Goal: Information Seeking & Learning: Learn about a topic

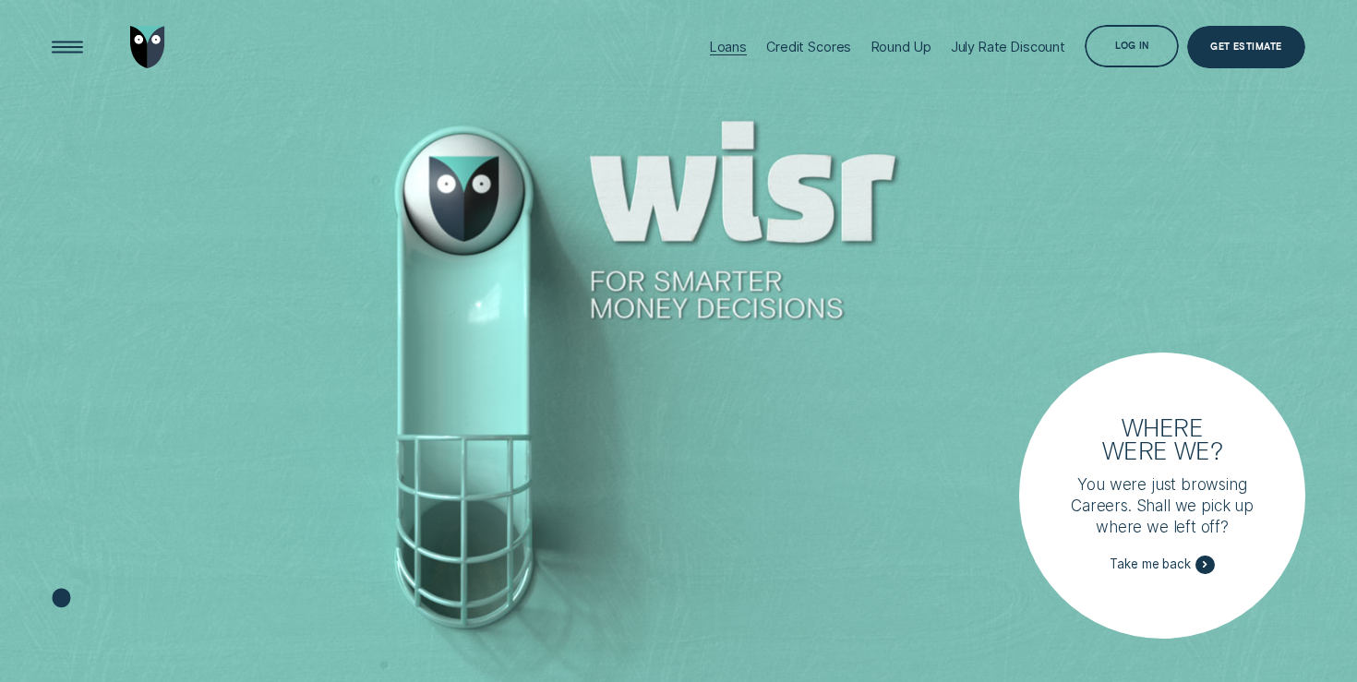
click at [734, 45] on div "Loans" at bounding box center [728, 47] width 37 height 16
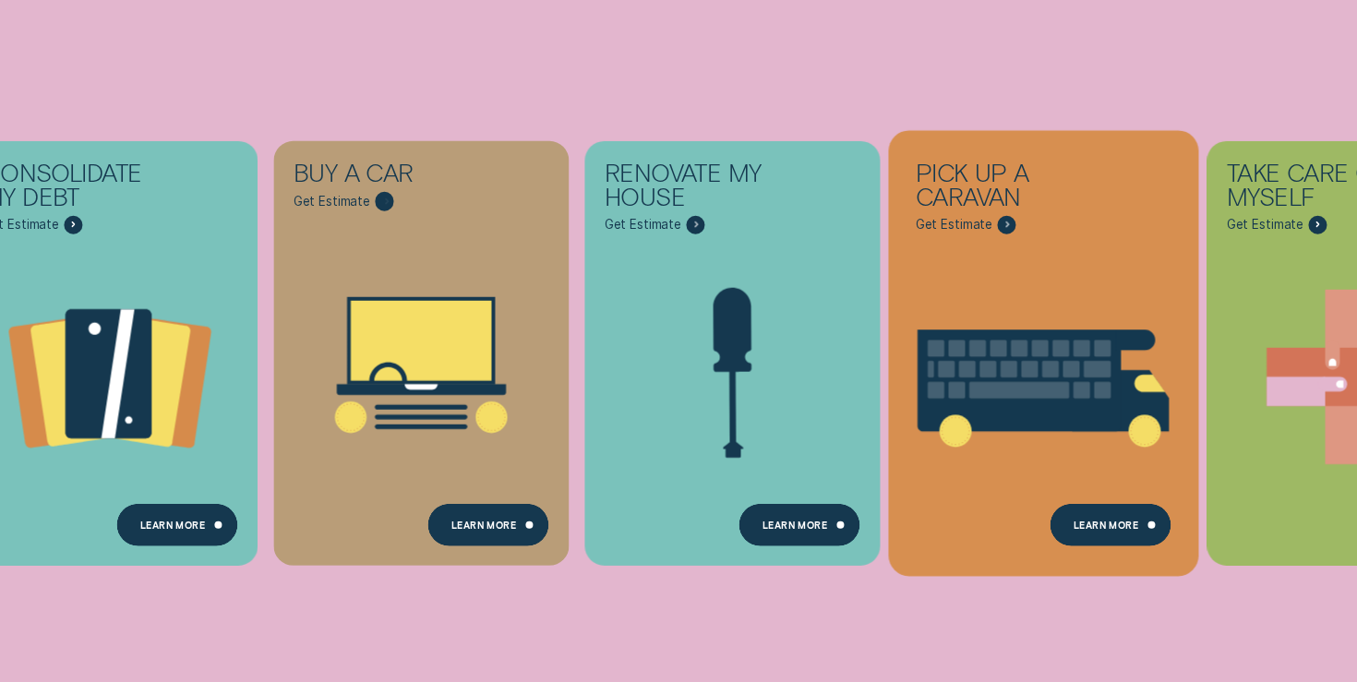
scroll to position [455, 0]
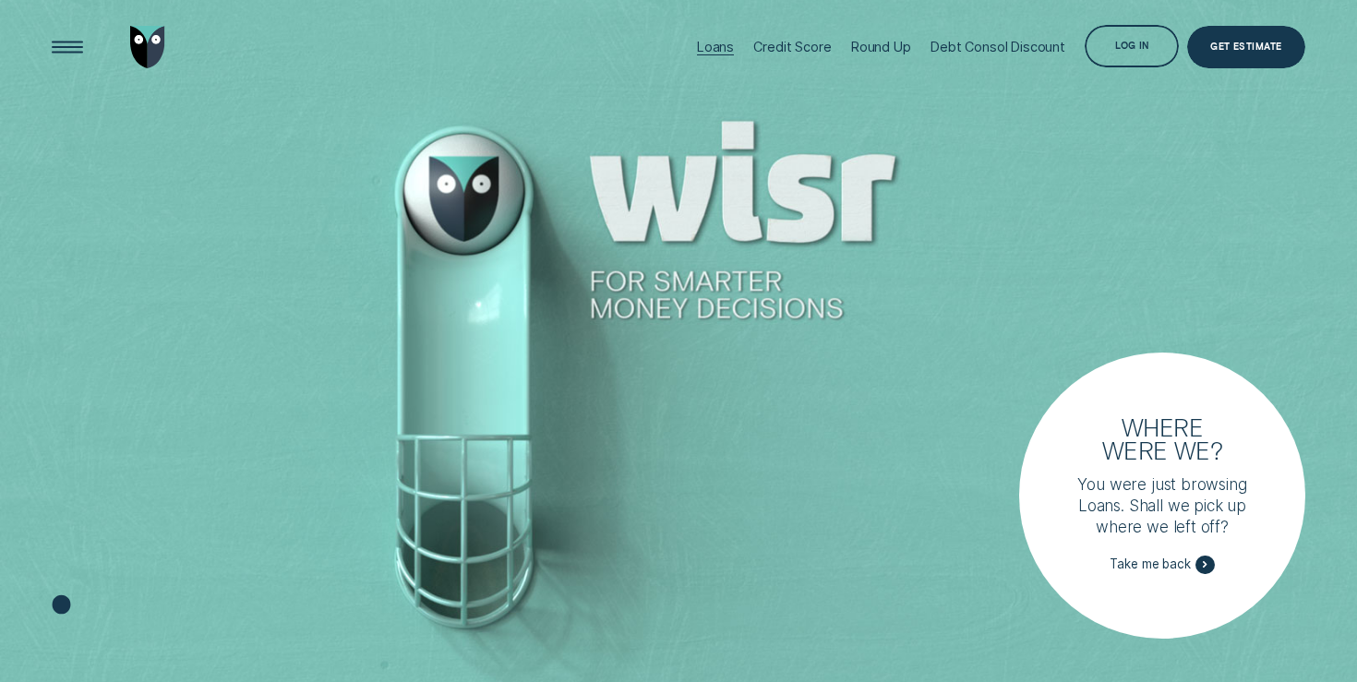
click at [718, 44] on div "Loans" at bounding box center [715, 47] width 37 height 16
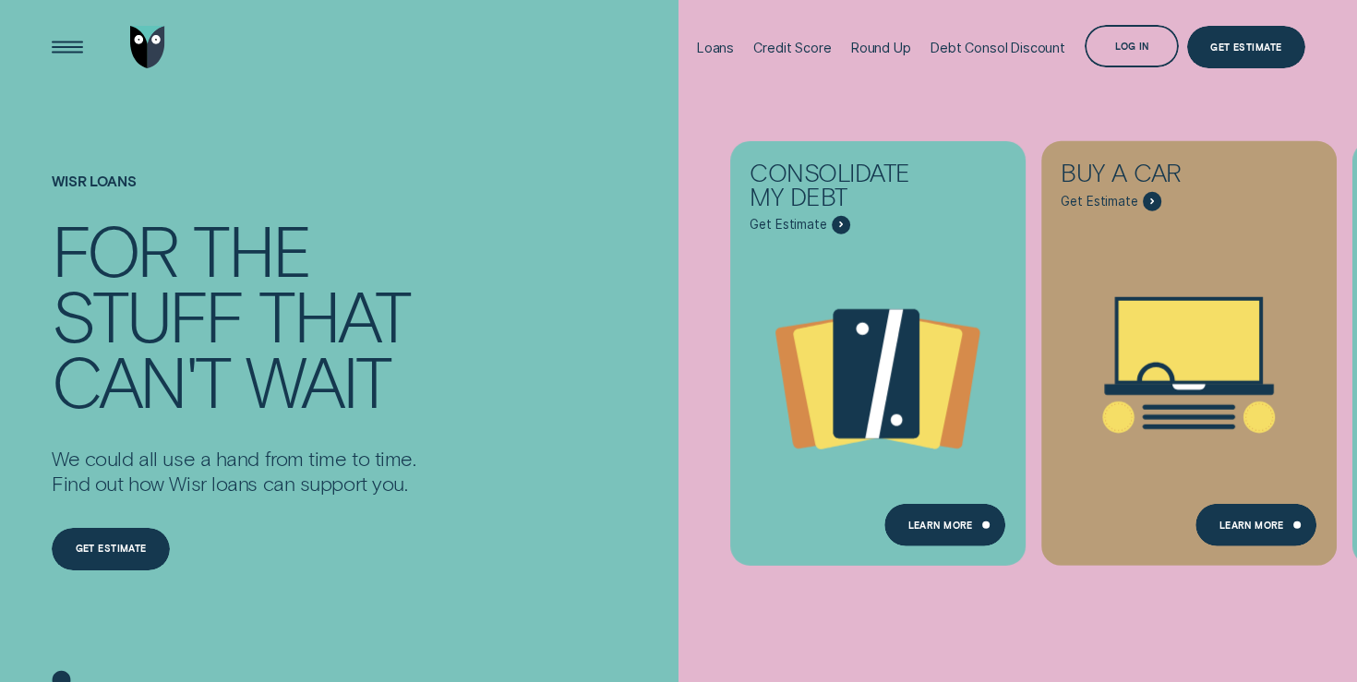
click at [1211, 605] on div "Consolidate my debt Get Estimate Loans - Debt Consolidation Learn more Learn mo…" at bounding box center [1357, 353] width 1357 height 707
drag, startPoint x: 1185, startPoint y: 601, endPoint x: 904, endPoint y: 605, distance: 280.7
click at [904, 605] on div "Consolidate my debt Get Estimate Loans - Debt Consolidation Learn more Learn mo…" at bounding box center [1357, 353] width 1357 height 707
click at [624, 434] on div "Wisr loans For the stuff that can't wait We could all use a hand from time to t…" at bounding box center [679, 400] width 1270 height 613
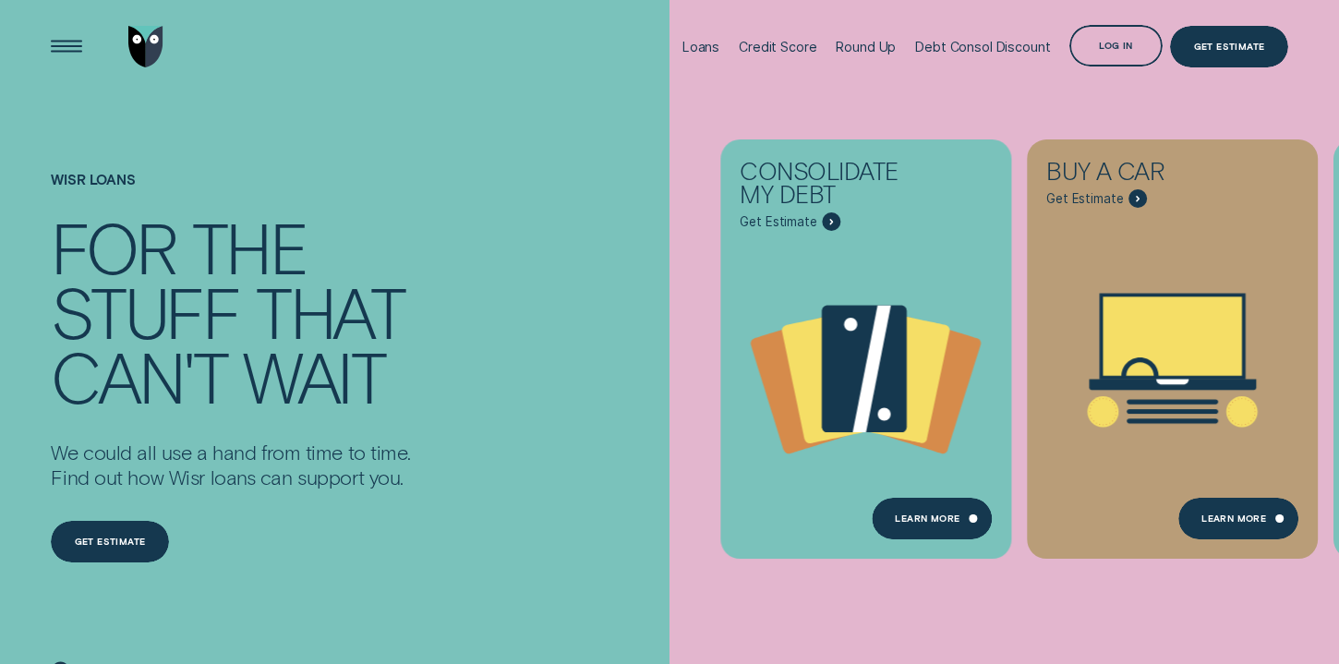
drag, startPoint x: 49, startPoint y: 655, endPoint x: 393, endPoint y: 632, distance: 345.2
click at [393, 632] on div "Wisr loans For the stuff that can't wait We could all use a hand from time to t…" at bounding box center [311, 395] width 536 height 605
drag, startPoint x: 393, startPoint y: 632, endPoint x: 761, endPoint y: 625, distance: 367.5
click at [761, 625] on div "Wisr loans For the stuff that can't wait We could all use a hand from time to t…" at bounding box center [669, 349] width 1339 height 698
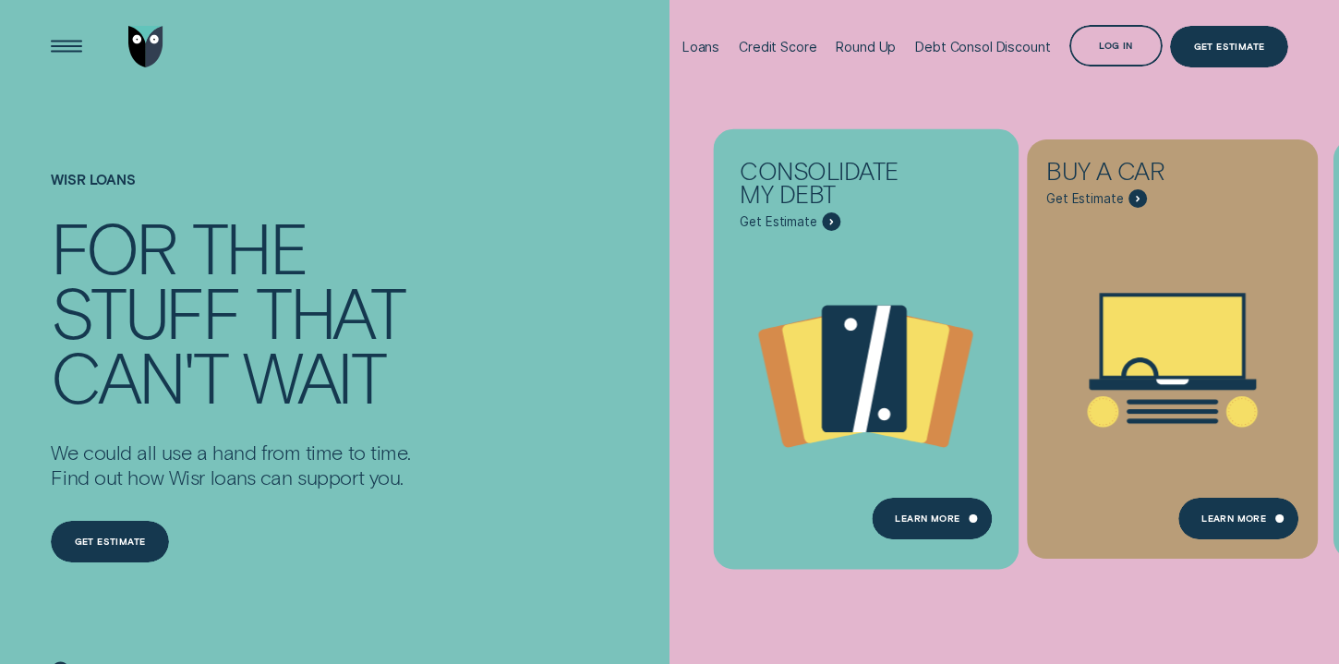
click at [822, 223] on div "Consolidate my debt - Learn more" at bounding box center [831, 221] width 18 height 18
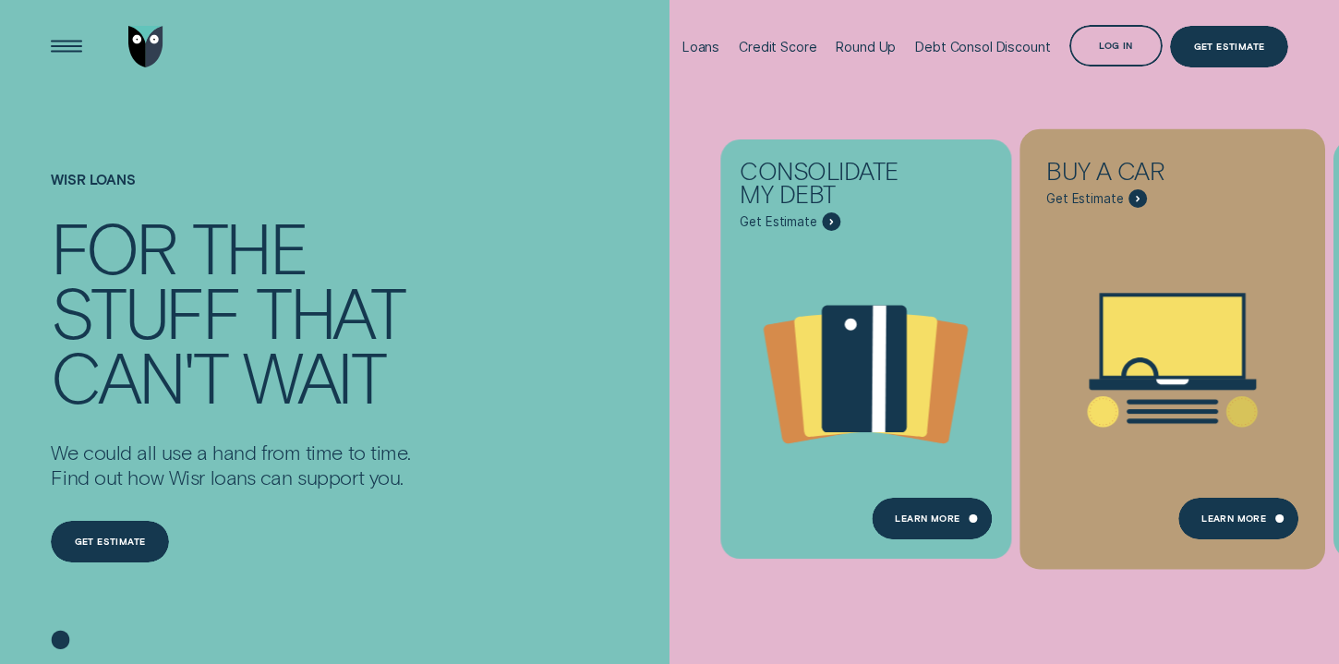
click at [1093, 194] on span "Get Estimate" at bounding box center [1084, 199] width 77 height 16
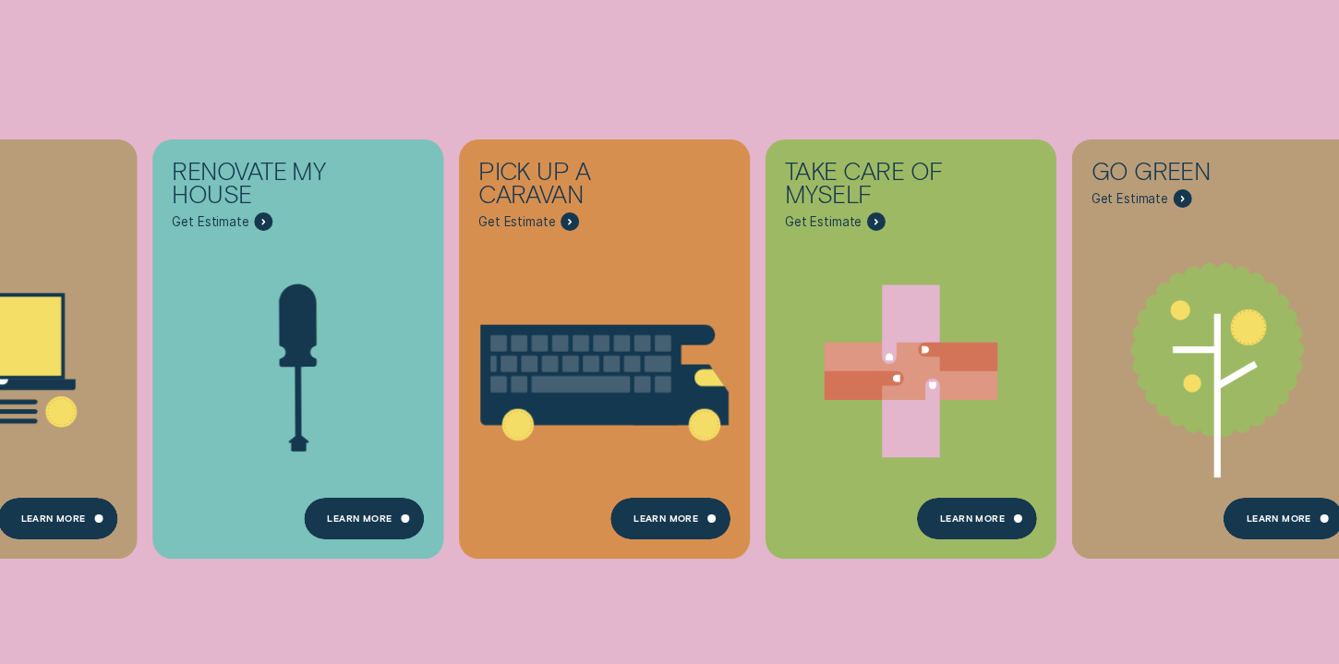
scroll to position [517, 0]
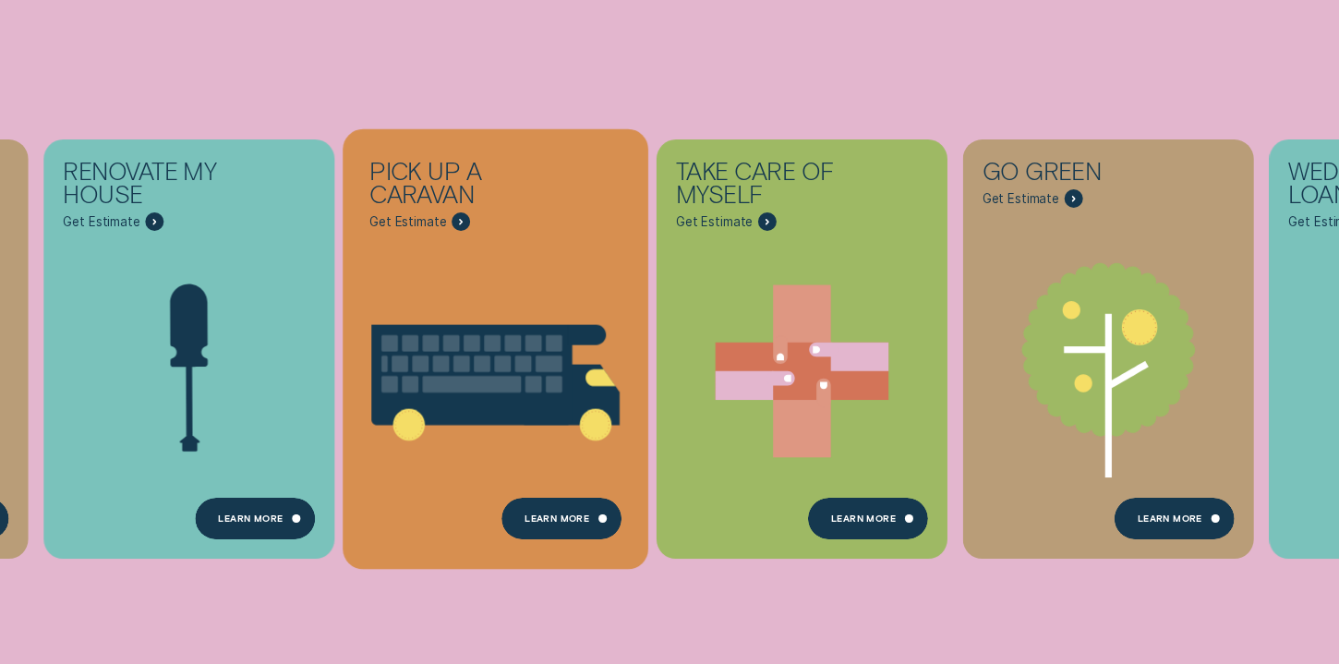
click at [396, 219] on span "Get Estimate" at bounding box center [407, 222] width 77 height 16
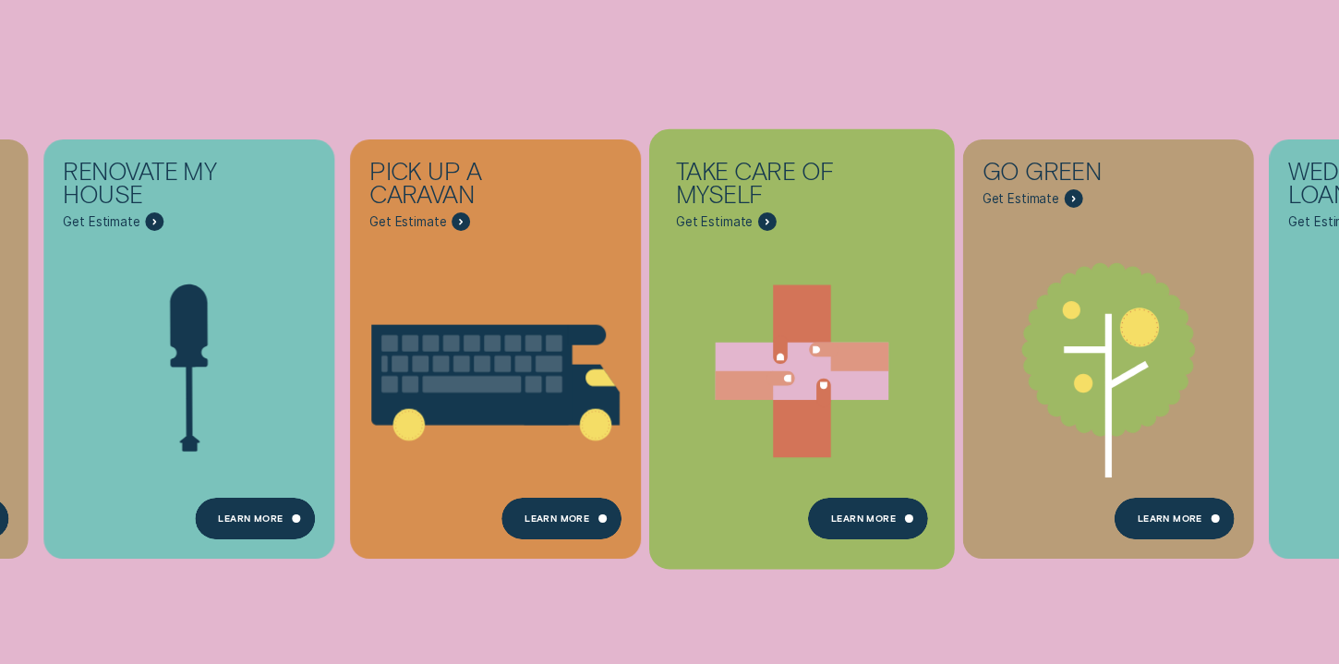
click at [720, 228] on span "Get Estimate" at bounding box center [714, 222] width 77 height 16
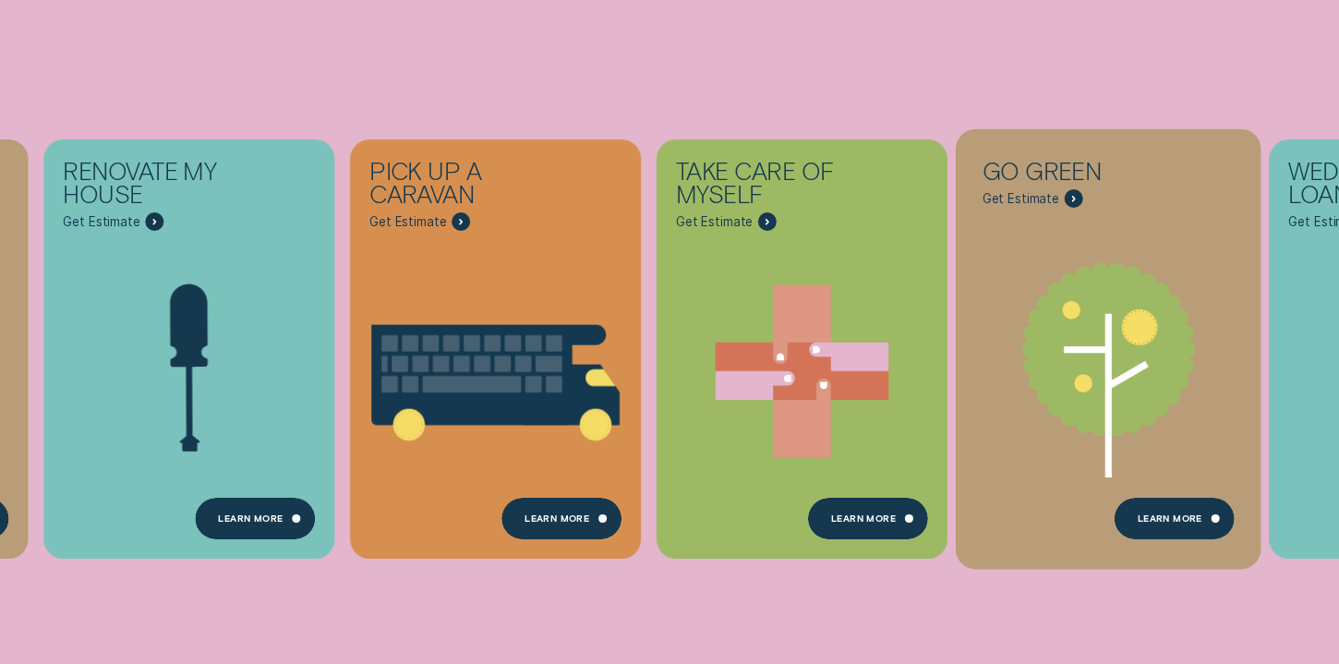
click at [1034, 188] on div "Go green" at bounding box center [1075, 174] width 186 height 30
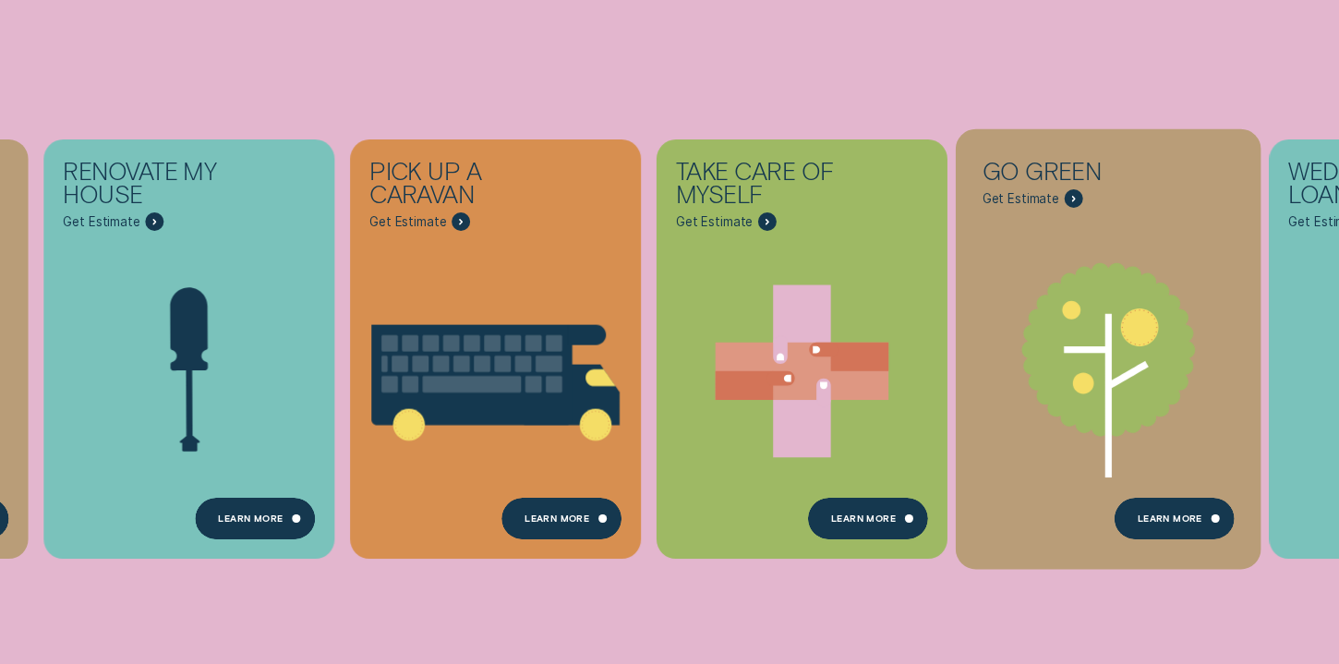
click at [1014, 197] on span "Get Estimate" at bounding box center [1020, 199] width 77 height 16
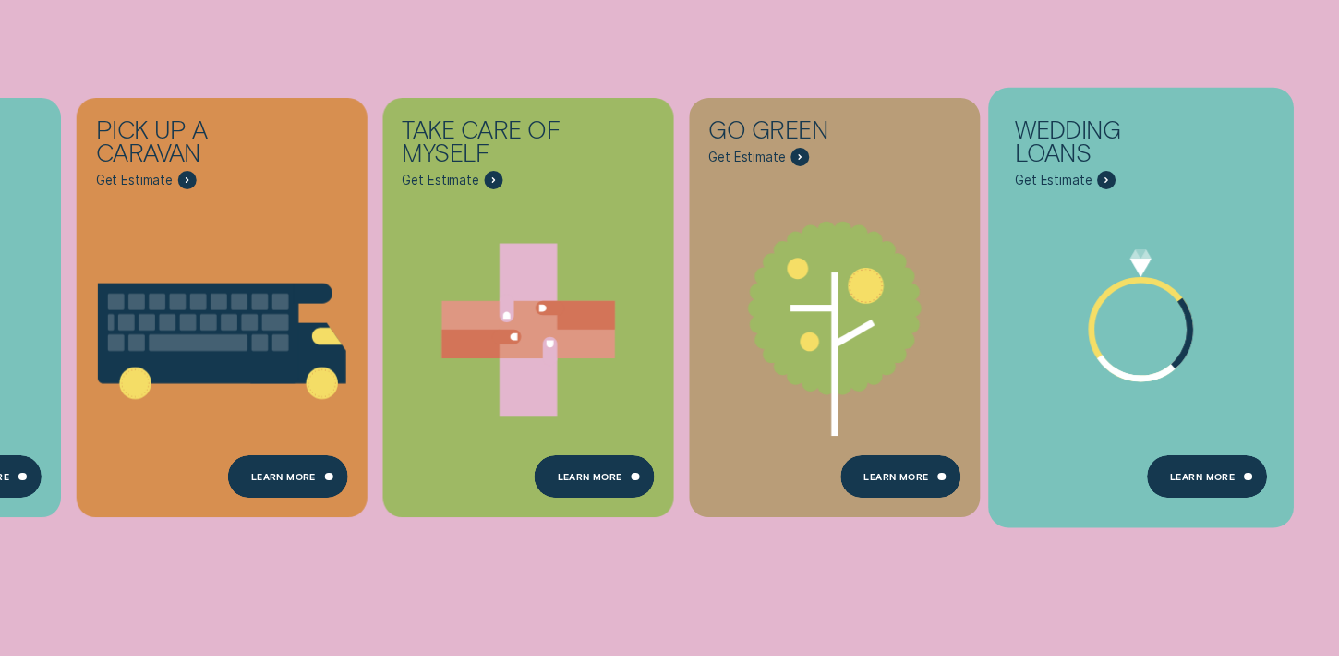
click at [1043, 177] on span "Get Estimate" at bounding box center [1053, 181] width 77 height 16
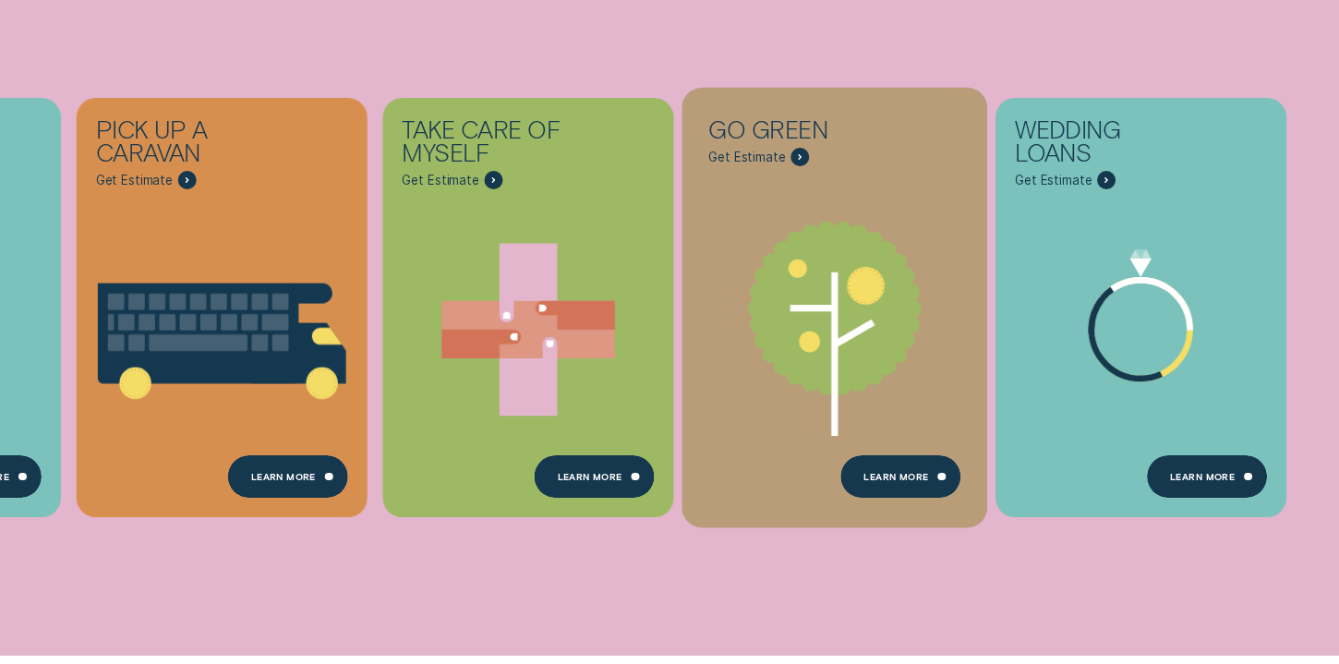
click at [744, 154] on span "Get Estimate" at bounding box center [746, 158] width 77 height 16
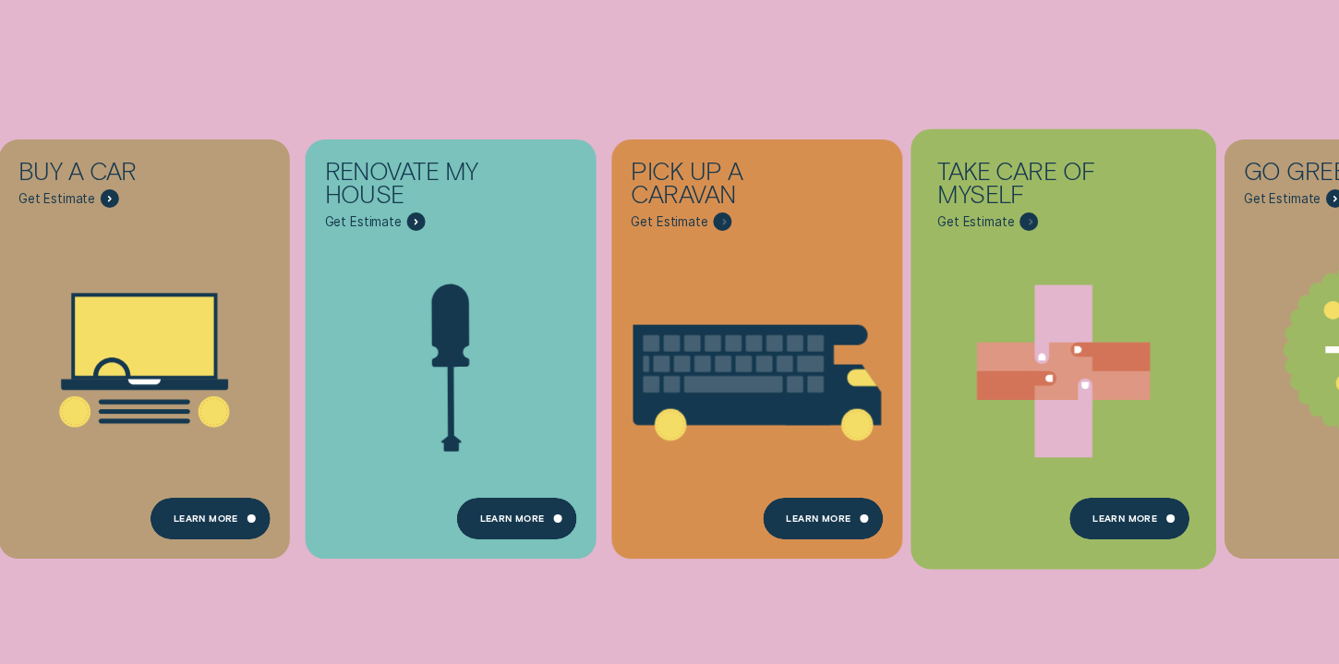
scroll to position [406, 0]
